Goal: Find specific page/section: Find specific page/section

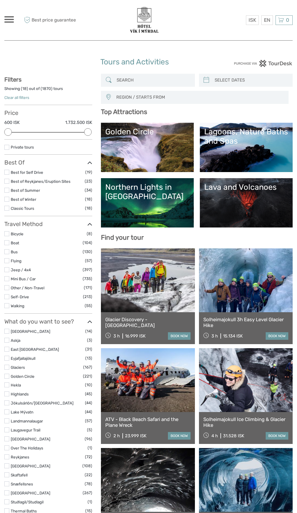
select select
click at [143, 196] on div "Northern Lights in Iceland" at bounding box center [147, 191] width 84 height 19
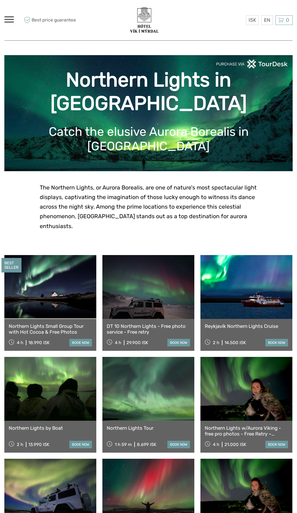
click at [10, 17] on span at bounding box center [9, 16] width 10 height 1
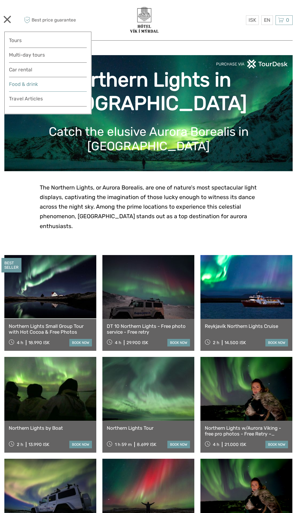
click at [45, 84] on link "Food & drink" at bounding box center [48, 86] width 78 height 12
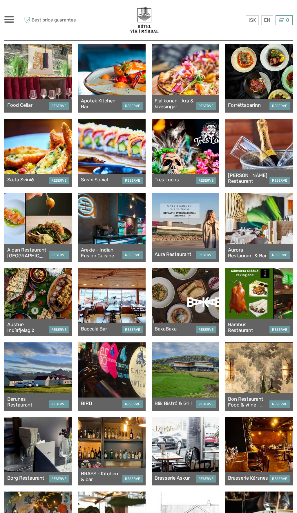
scroll to position [31, 0]
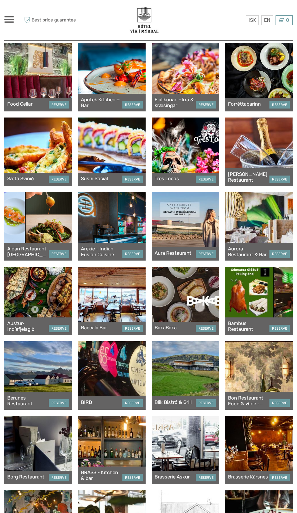
click at [12, 19] on span at bounding box center [9, 19] width 10 height 1
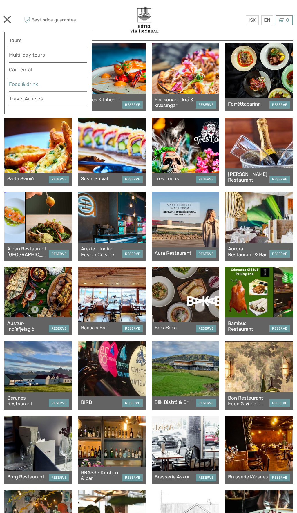
click at [55, 84] on link "Food & drink" at bounding box center [48, 86] width 78 height 12
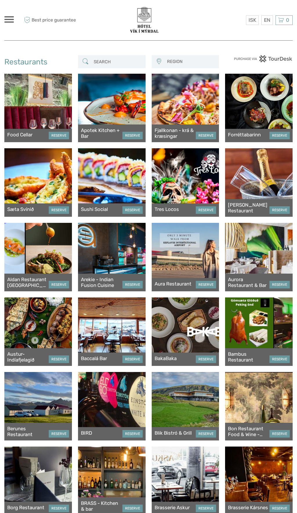
click at [112, 60] on input "search" at bounding box center [116, 62] width 51 height 10
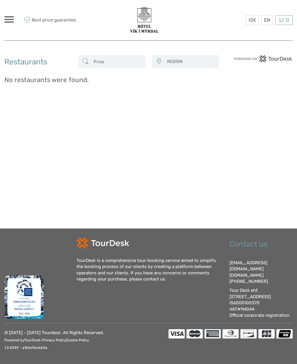
click at [119, 60] on input "Price" at bounding box center [116, 62] width 51 height 10
click at [42, 21] on span "Best price guarantee" at bounding box center [50, 20] width 54 height 10
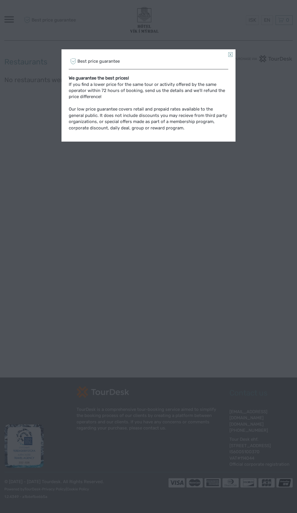
click at [229, 48] on div "Best price guarantee We guarantee the best prices! If you find a lower price fo…" at bounding box center [148, 256] width 297 height 513
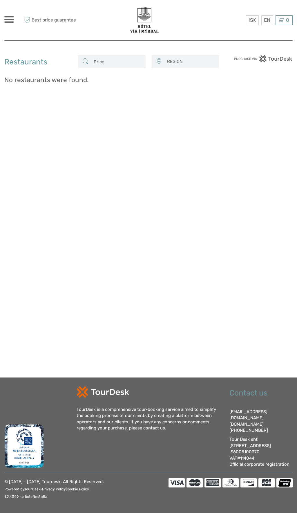
click at [118, 63] on input "Price" at bounding box center [116, 62] width 51 height 10
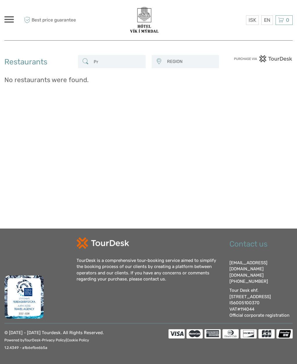
type input "P"
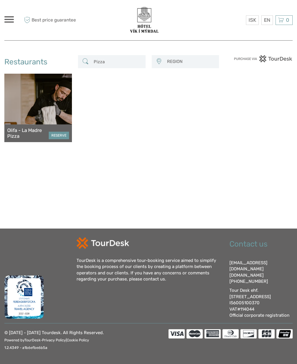
type input "Pizza"
click at [34, 126] on div "Olifa - La Madre Pizza RESERVE" at bounding box center [38, 133] width 68 height 18
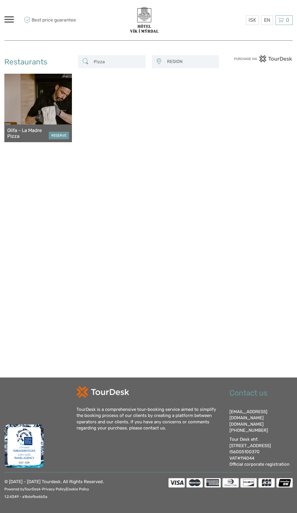
click at [56, 140] on div "Olifa - La Madre Pizza RESERVE" at bounding box center [38, 133] width 68 height 18
click at [38, 107] on div at bounding box center [38, 108] width 68 height 68
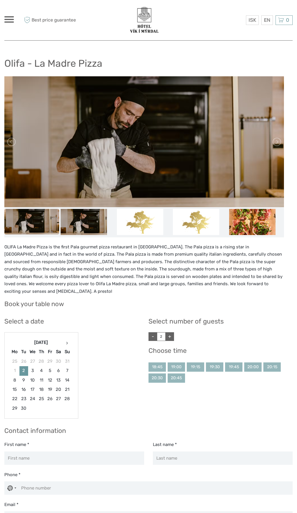
click at [11, 21] on span at bounding box center [9, 21] width 10 height 1
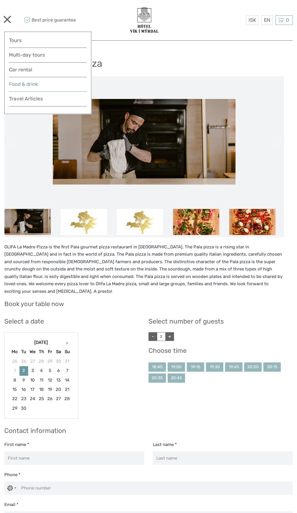
click at [56, 86] on link "Food & drink" at bounding box center [48, 86] width 78 height 12
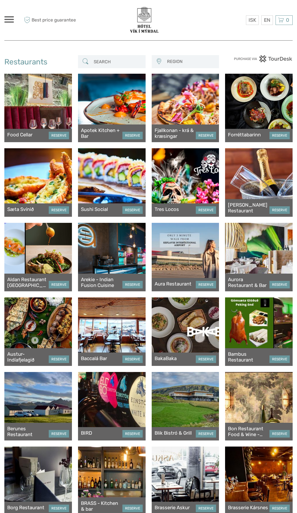
click at [244, 257] on div at bounding box center [259, 257] width 68 height 68
click at [111, 59] on input "search" at bounding box center [116, 62] width 51 height 10
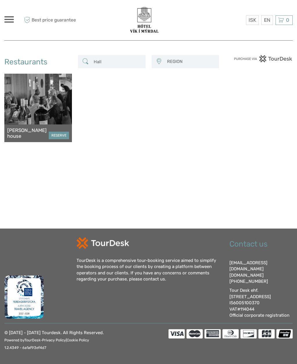
type input "Hall"
click at [7, 12] on div "ISK ISK € $ £ EN English Español Deutsch Tours Multi-day tours Car rental More …" at bounding box center [40, 20] width 72 height 32
